Goal: Task Accomplishment & Management: Use online tool/utility

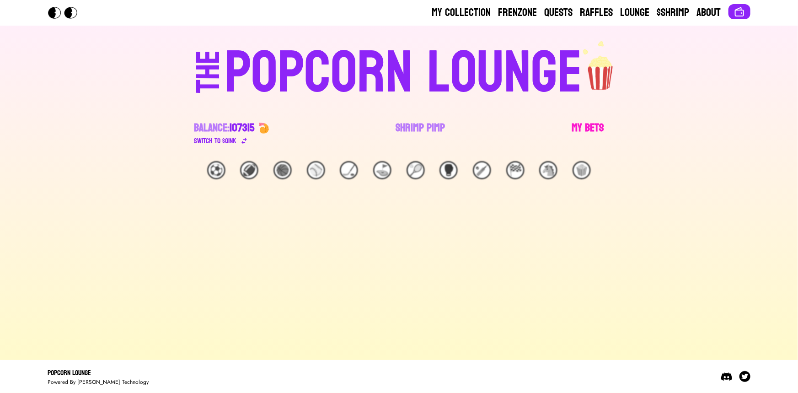
drag, startPoint x: 0, startPoint y: 0, endPoint x: 581, endPoint y: 127, distance: 595.1
click at [581, 127] on link "My Bets" at bounding box center [588, 134] width 32 height 26
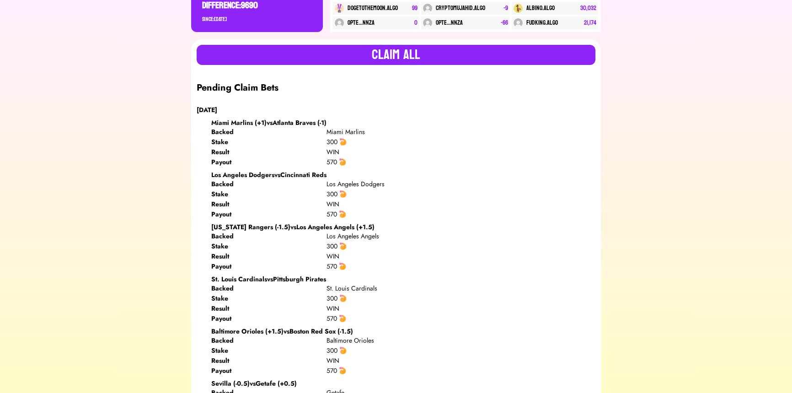
scroll to position [208, 0]
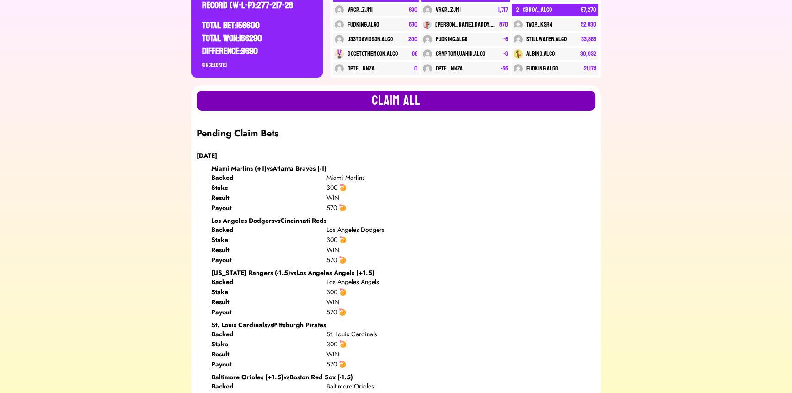
click at [404, 91] on button "Claim all" at bounding box center [396, 101] width 399 height 20
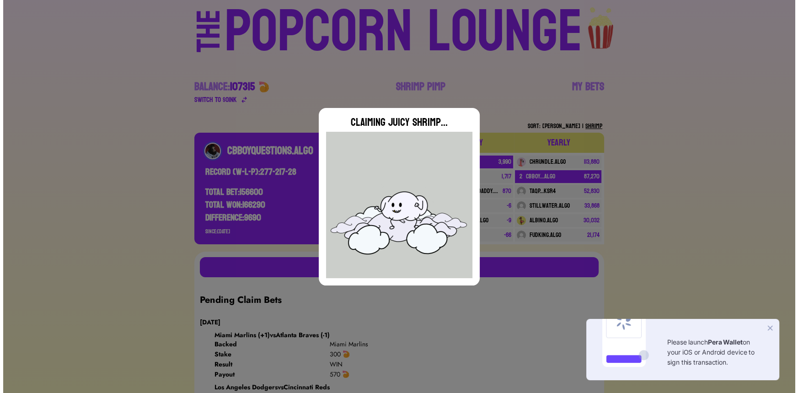
scroll to position [0, 0]
